Goal: Check status

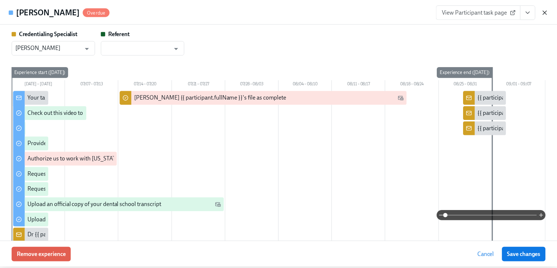
scroll to position [29, 0]
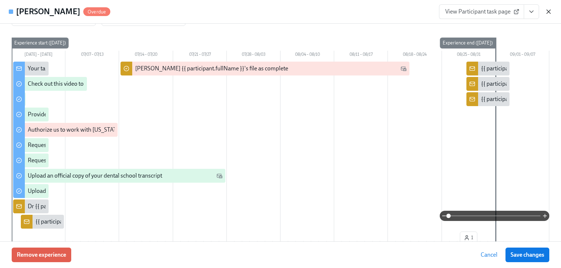
click at [548, 10] on icon "button" at bounding box center [548, 11] width 7 height 7
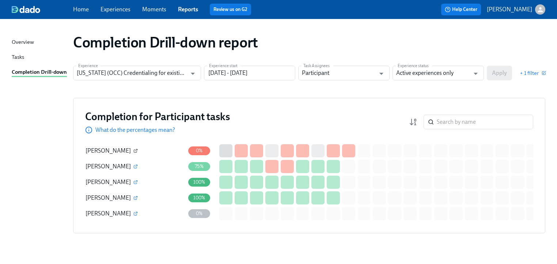
click at [133, 150] on icon "button" at bounding box center [135, 151] width 4 height 4
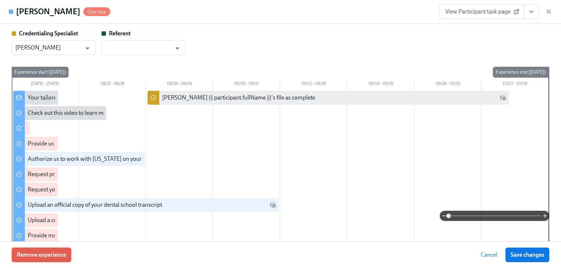
click at [44, 258] on span "Remove experience" at bounding box center [41, 255] width 49 height 7
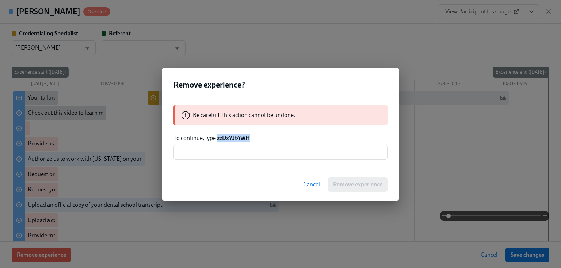
drag, startPoint x: 218, startPoint y: 137, endPoint x: 259, endPoint y: 134, distance: 41.0
click at [259, 134] on p "To continue, type zzDx7Jt4WH" at bounding box center [281, 138] width 214 height 8
copy strong "zzDx7Jt4WH"
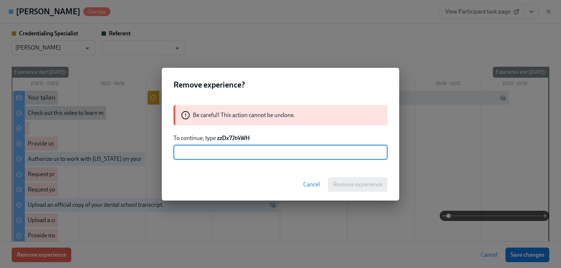
paste input "zzDx7Jt4WH"
type input "zzDx7Jt4WH"
click at [354, 184] on span "Remove experience" at bounding box center [357, 184] width 49 height 7
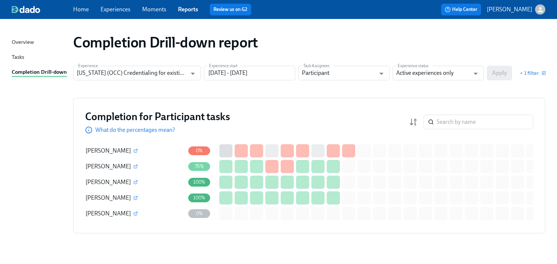
click at [279, 101] on div "Completion for Participant tasks What do the percentages mean? ​ Completion for…" at bounding box center [309, 166] width 472 height 136
click at [497, 74] on div "Experience [US_STATE] (OCC) Credentialing for existing doctors [QR Code enrollm…" at bounding box center [309, 73] width 472 height 15
click at [289, 71] on input "[DATE] - [DATE]" at bounding box center [249, 73] width 91 height 15
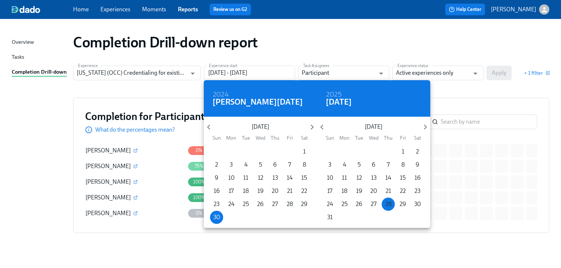
click at [384, 202] on span "28" at bounding box center [388, 205] width 13 height 8
click at [403, 203] on p "29" at bounding box center [403, 205] width 7 height 8
type input "[DATE] - [DATE]"
click at [499, 71] on div at bounding box center [280, 134] width 561 height 268
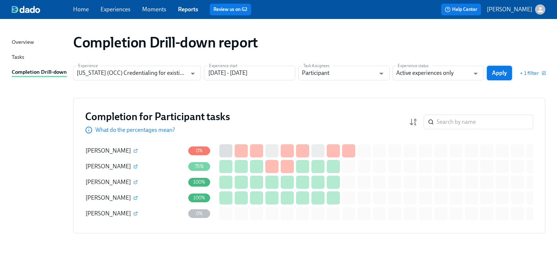
click at [499, 72] on span "Apply" at bounding box center [499, 72] width 15 height 7
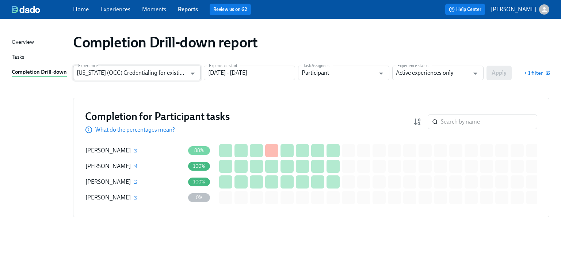
click at [178, 76] on input "[US_STATE] (OCC) Credentialing for existing doctors [QR Code enrollment]" at bounding box center [132, 73] width 110 height 15
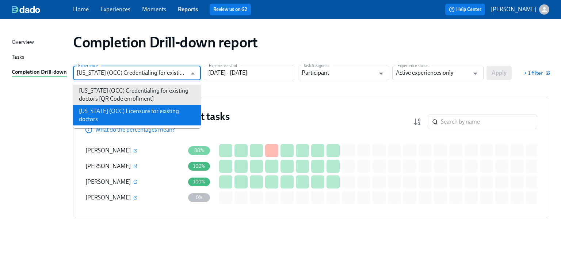
click at [148, 110] on li "[US_STATE] (OCC) Licensure for existing doctors" at bounding box center [137, 115] width 128 height 20
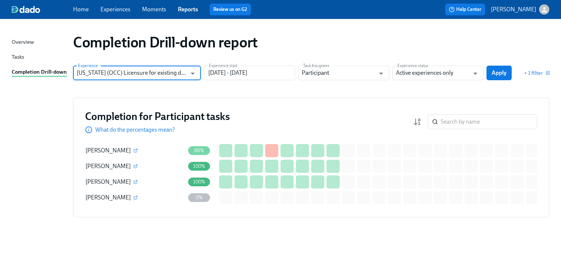
type input "[US_STATE] (OCC) Licensure for existing doctors"
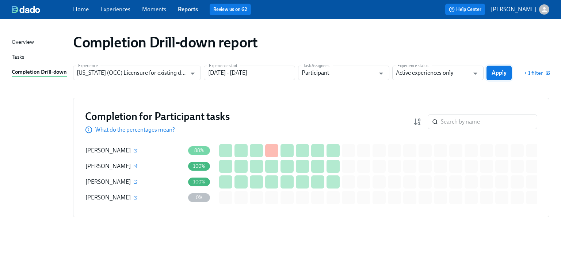
click at [504, 75] on span "Apply" at bounding box center [499, 72] width 15 height 7
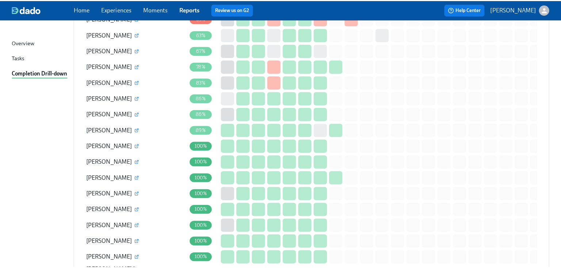
scroll to position [811, 0]
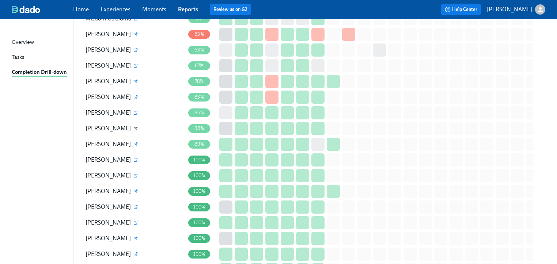
click at [136, 126] on icon "button" at bounding box center [135, 128] width 4 height 4
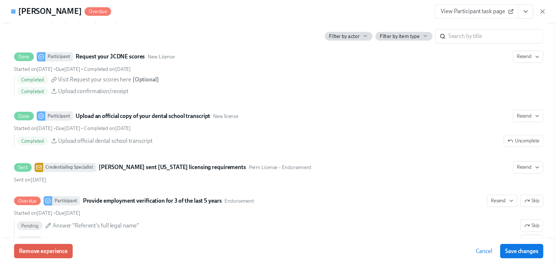
scroll to position [1286, 0]
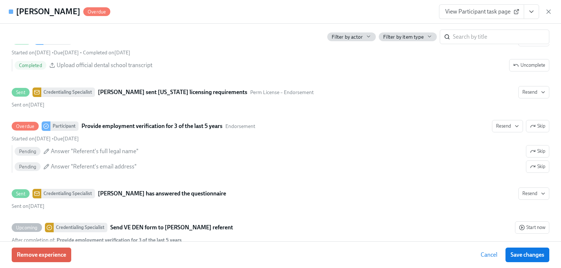
click at [548, 10] on icon "button" at bounding box center [548, 11] width 7 height 7
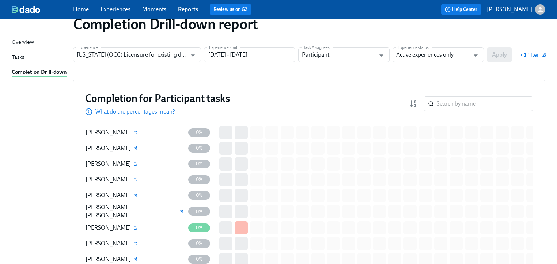
scroll to position [0, 0]
